Goal: Find contact information: Find contact information

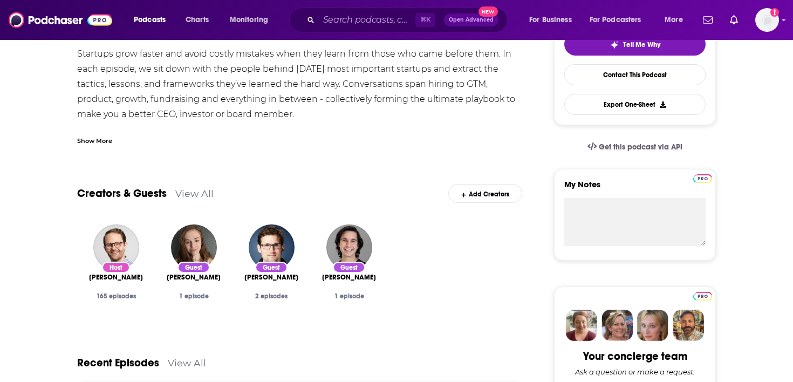
scroll to position [271, 0]
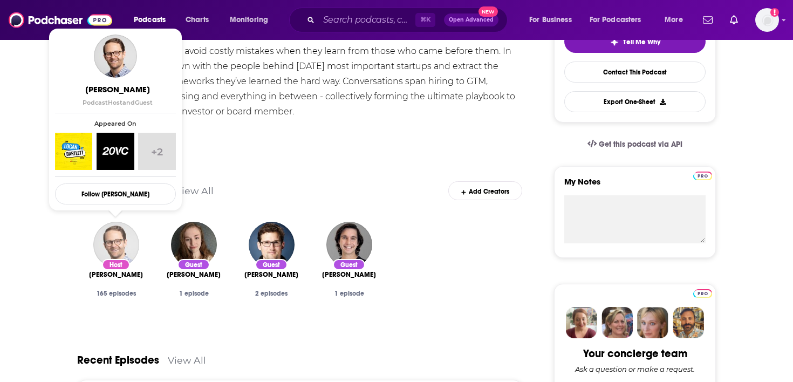
click at [128, 241] on img "Logan Bartlett" at bounding box center [116, 245] width 46 height 46
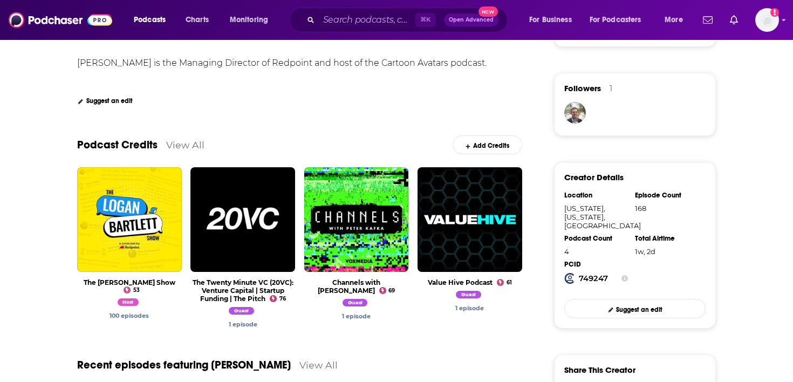
scroll to position [294, 0]
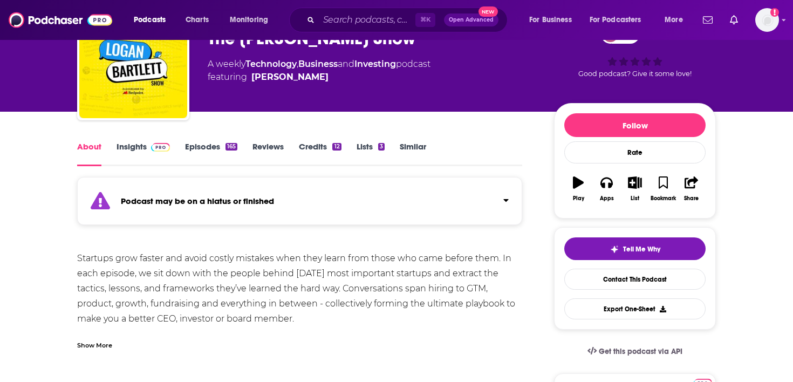
scroll to position [163, 0]
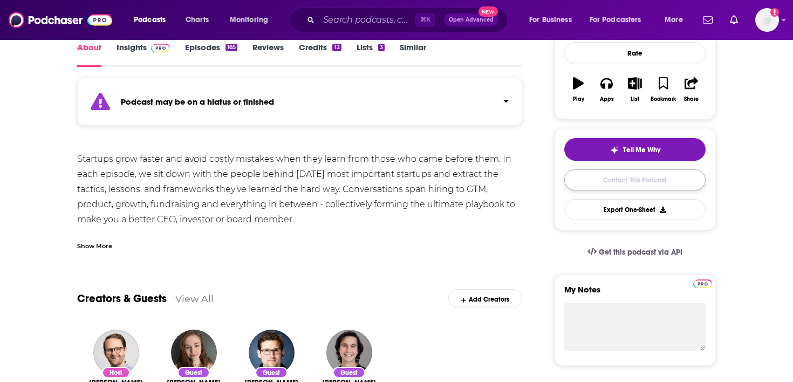
click at [624, 180] on link "Contact This Podcast" at bounding box center [634, 179] width 141 height 21
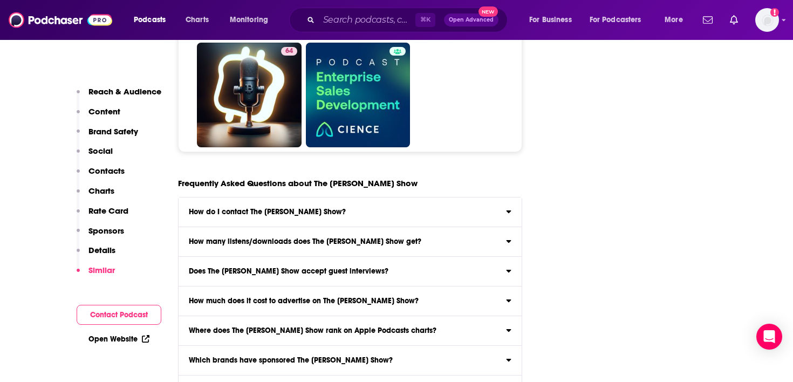
scroll to position [5406, 0]
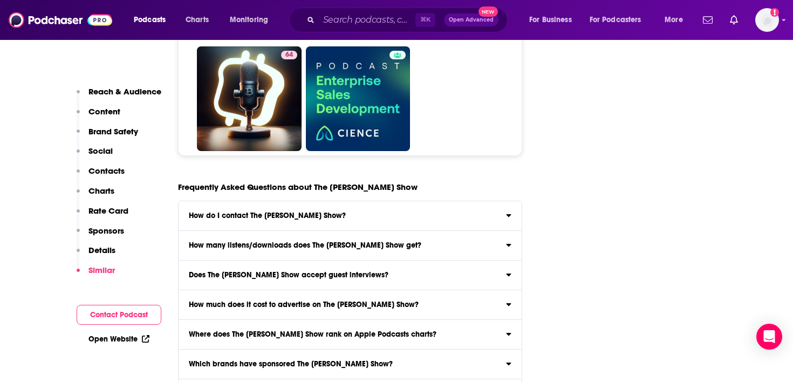
click at [329, 212] on h3 "How do I contact The [PERSON_NAME] Show?" at bounding box center [267, 216] width 157 height 8
click at [0, 0] on input "How do I contact The [PERSON_NAME] Show? Click here to view contact information…" at bounding box center [0, 0] width 0 height 0
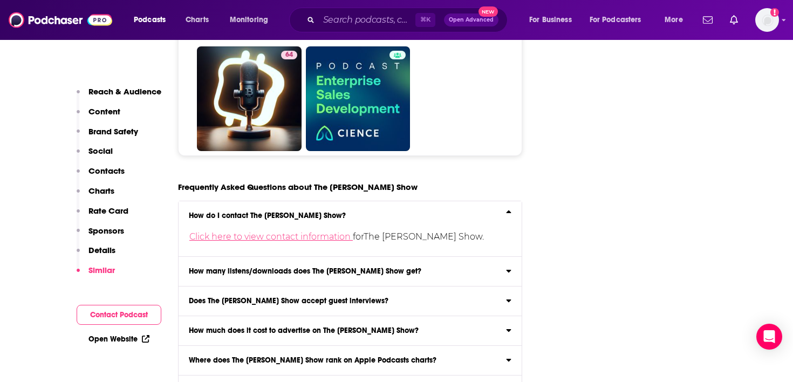
click at [327, 231] on link "Click here to view contact information" at bounding box center [270, 236] width 163 height 10
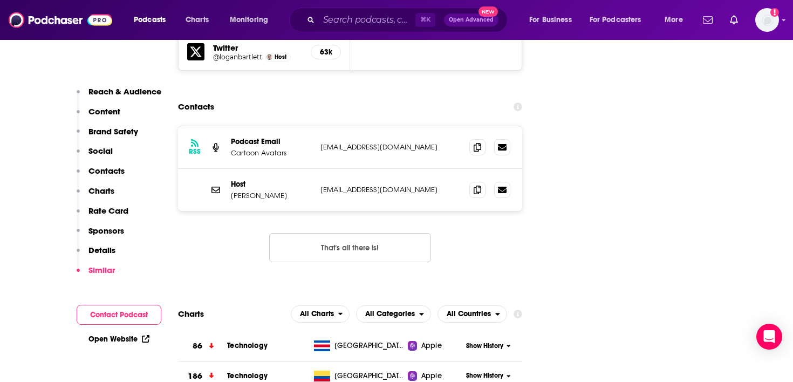
scroll to position [1144, 0]
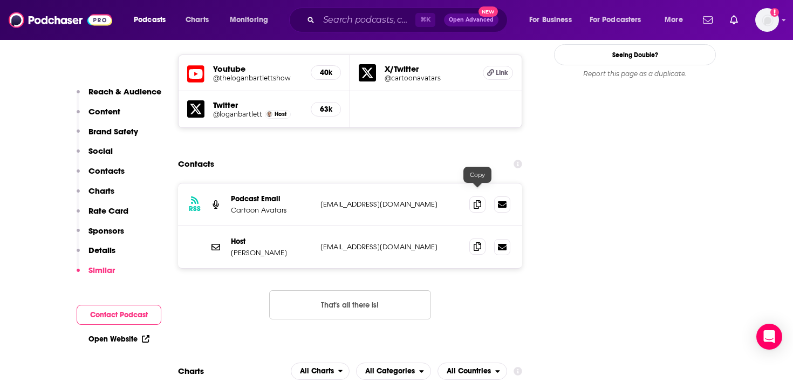
click at [476, 242] on icon at bounding box center [477, 246] width 8 height 9
